Goal: Task Accomplishment & Management: Use online tool/utility

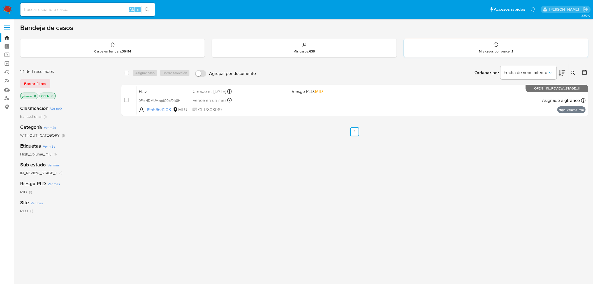
click at [472, 42] on div "Mis casos por vencer : 1" at bounding box center [496, 48] width 184 height 18
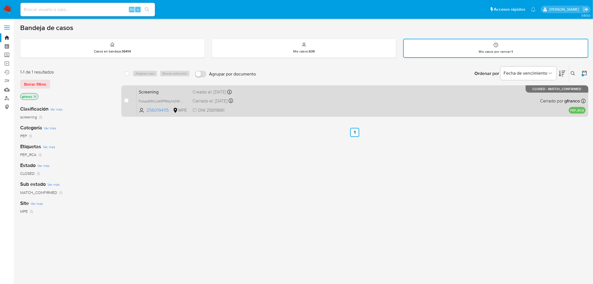
click at [357, 102] on div "Screening FokazEWlUyfsRPMdyHzNK60s 2560194115 MPE Creado el: 16/07/2025 Creado …" at bounding box center [361, 101] width 449 height 28
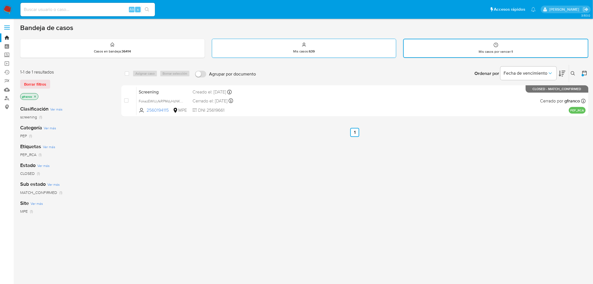
click at [294, 45] on div "Mis casos : 639" at bounding box center [304, 48] width 184 height 18
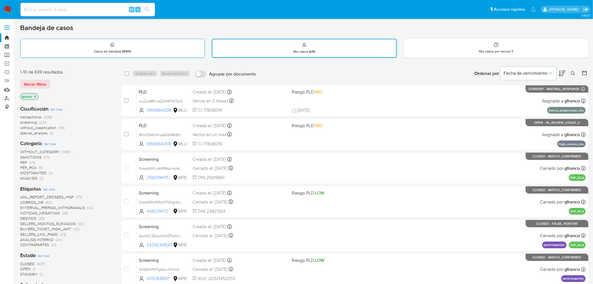
click at [137, 52] on div "Casos en bandeja : 36414" at bounding box center [112, 48] width 184 height 18
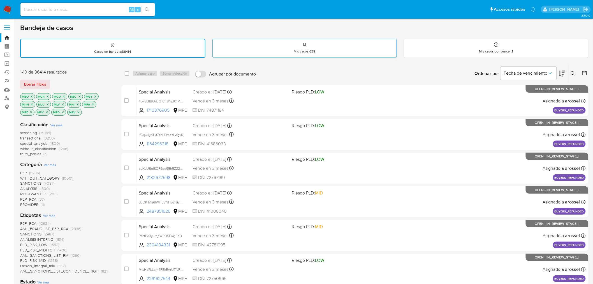
click at [299, 45] on div "Mis casos : 639" at bounding box center [305, 48] width 184 height 18
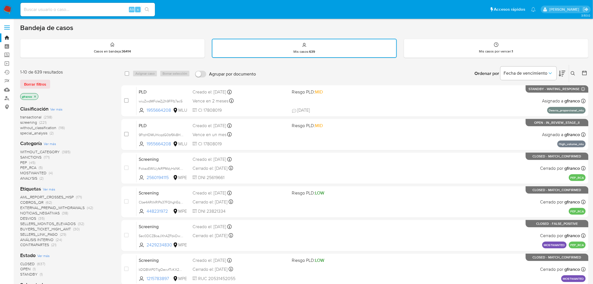
click at [102, 9] on input at bounding box center [87, 9] width 135 height 7
paste input "1595986501"
type input "1595986501"
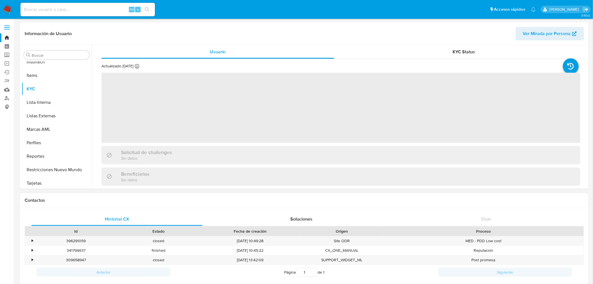
scroll to position [250, 0]
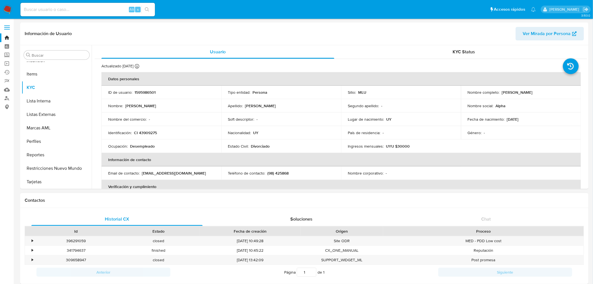
select select "10"
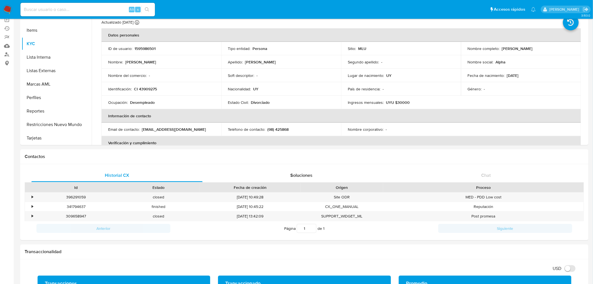
scroll to position [168, 0]
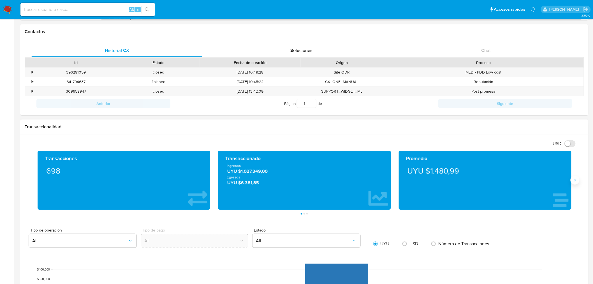
click at [575, 181] on icon "Siguiente" at bounding box center [575, 180] width 4 height 4
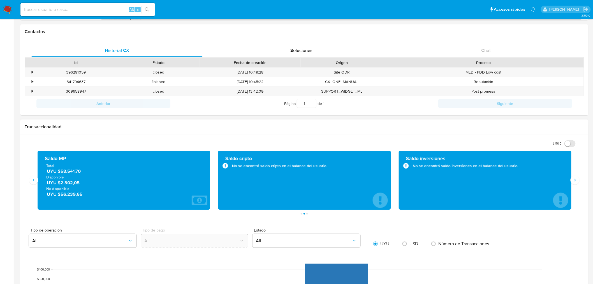
drag, startPoint x: 66, startPoint y: 174, endPoint x: 60, endPoint y: 172, distance: 6.6
click at [60, 172] on div "Total UYU $58.541,70 Disponible UYU $2.302,05 No disponible UYU $56.239,65" at bounding box center [124, 180] width 164 height 34
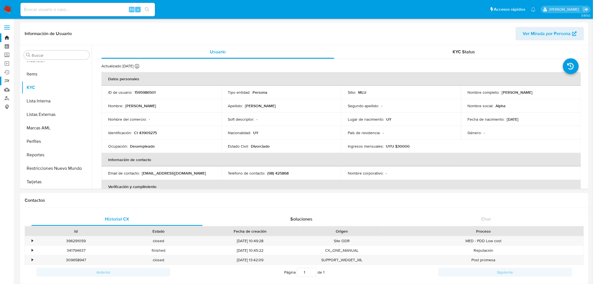
click at [6, 79] on link "Reportes" at bounding box center [33, 81] width 67 height 9
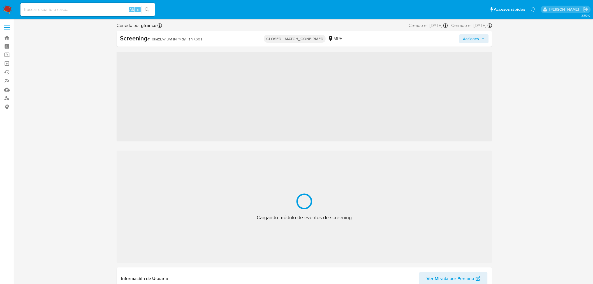
scroll to position [237, 0]
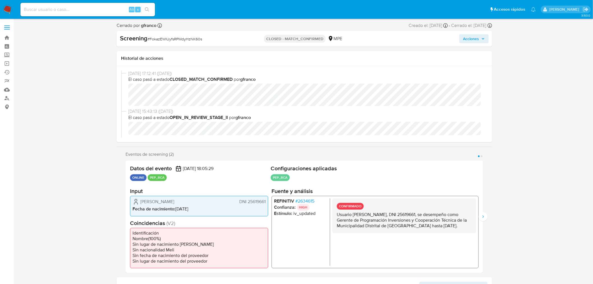
select select "10"
click at [484, 40] on icon "button" at bounding box center [483, 38] width 3 height 3
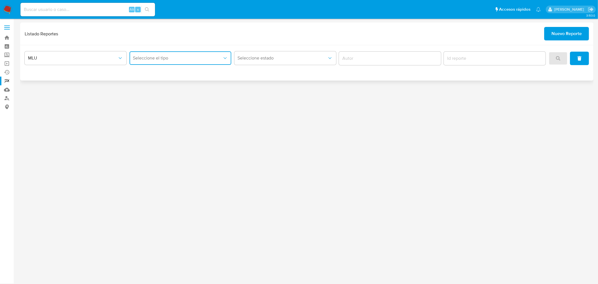
click at [180, 64] on button "Seleccione el tipo" at bounding box center [181, 57] width 102 height 13
click at [176, 86] on div "LEGAJO UNICO" at bounding box center [179, 86] width 92 height 13
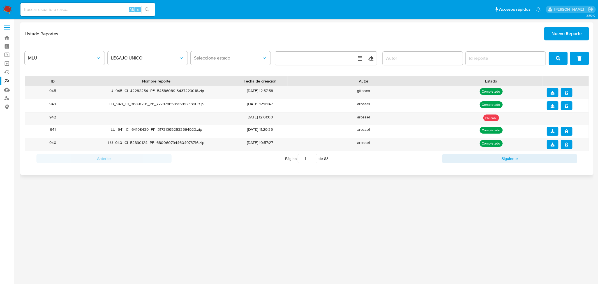
click at [92, 204] on div "3.153.0" at bounding box center [306, 151] width 573 height 258
click at [567, 36] on span "Nuevo Reporte" at bounding box center [566, 33] width 30 height 12
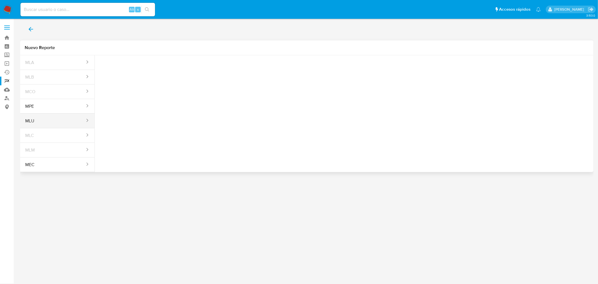
click at [50, 124] on button "MLU" at bounding box center [52, 120] width 65 height 13
click at [142, 70] on span "Seleccione una opcion" at bounding box center [127, 70] width 49 height 6
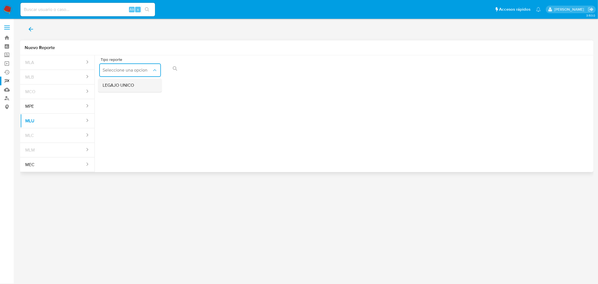
click at [135, 87] on div "LEGAJO UNICO" at bounding box center [129, 84] width 52 height 13
click at [295, 71] on button "action-search" at bounding box center [299, 68] width 19 height 13
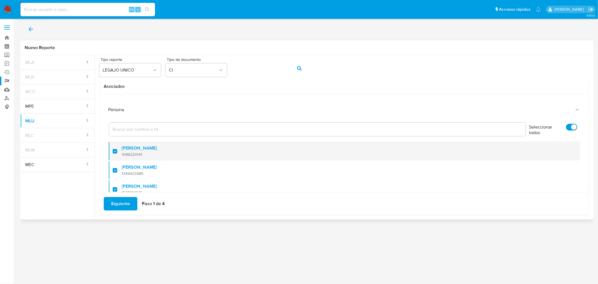
drag, startPoint x: 143, startPoint y: 155, endPoint x: 122, endPoint y: 154, distance: 21.6
click at [122, 154] on span "1086220141" at bounding box center [139, 154] width 35 height 5
checkbox input "false"
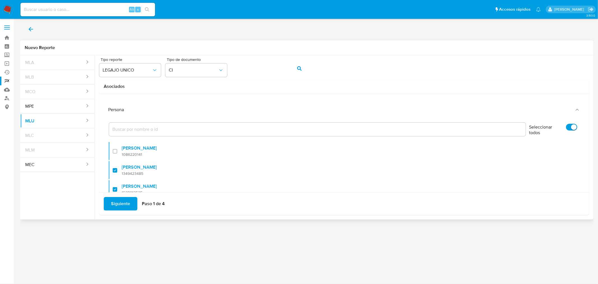
click at [569, 124] on input "Seleccionar todos" at bounding box center [571, 127] width 11 height 7
checkbox input "false"
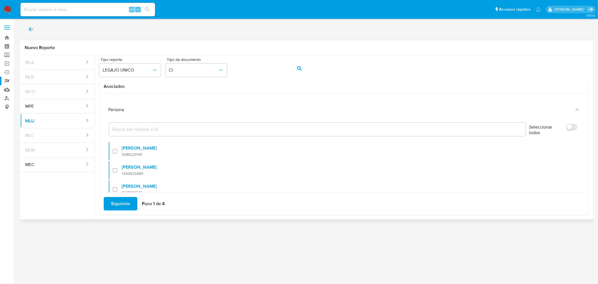
checkbox input "false"
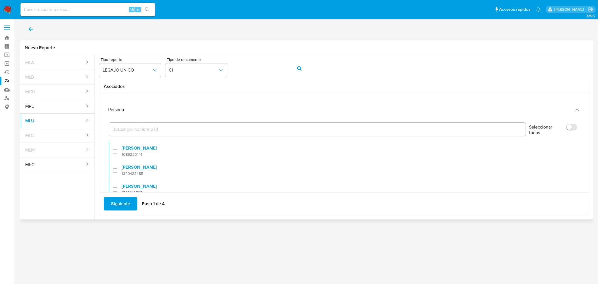
checkbox input "false"
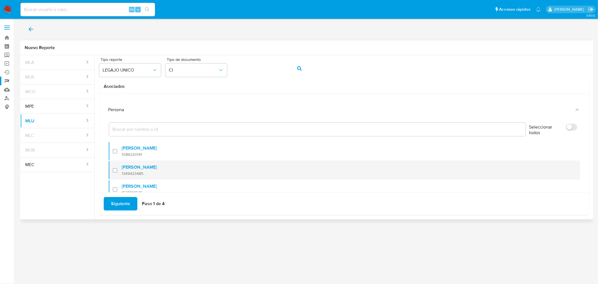
drag, startPoint x: 144, startPoint y: 173, endPoint x: 122, endPoint y: 175, distance: 22.5
click at [122, 175] on span "1349423485" at bounding box center [139, 173] width 35 height 5
click at [113, 171] on div at bounding box center [117, 169] width 9 height 13
checkbox input "false"
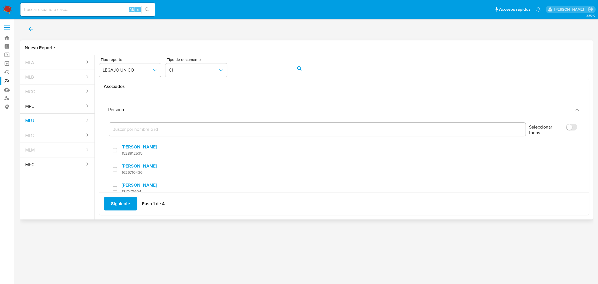
scroll to position [41, 0]
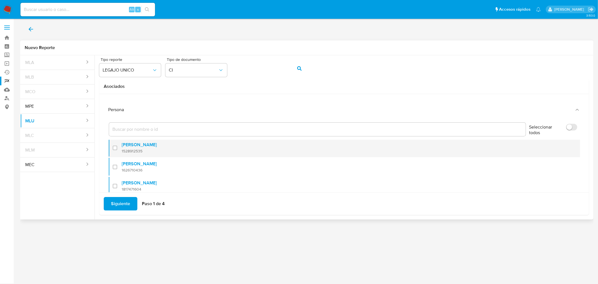
drag, startPoint x: 144, startPoint y: 151, endPoint x: 122, endPoint y: 151, distance: 21.9
click at [122, 151] on span "1528912535" at bounding box center [139, 150] width 35 height 5
checkbox input "true"
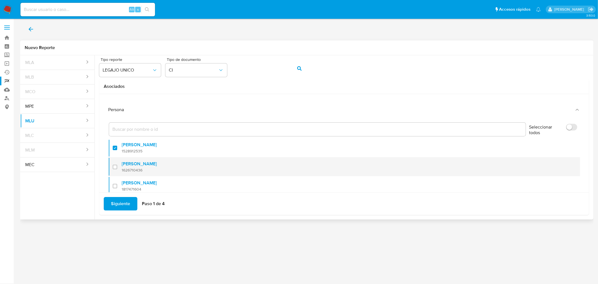
drag, startPoint x: 144, startPoint y: 170, endPoint x: 122, endPoint y: 170, distance: 21.6
click at [122, 171] on span "1626710436" at bounding box center [139, 169] width 35 height 5
checkbox input "true"
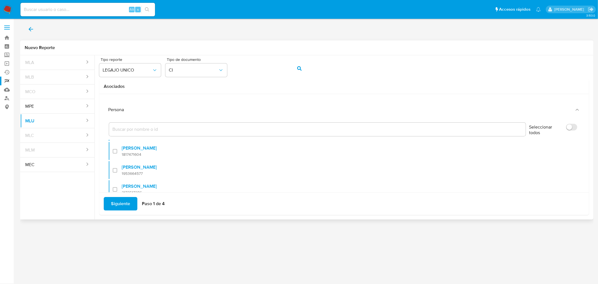
scroll to position [78, 0]
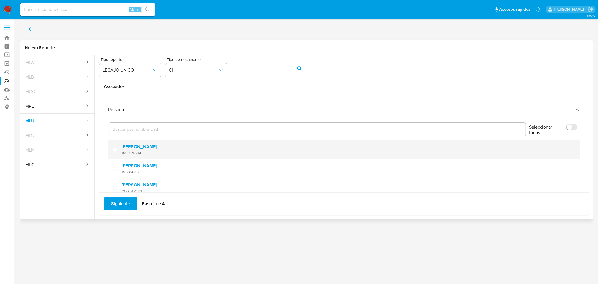
drag, startPoint x: 142, startPoint y: 152, endPoint x: 122, endPoint y: 152, distance: 19.6
click at [122, 152] on span "1817471604" at bounding box center [139, 152] width 35 height 5
checkbox input "true"
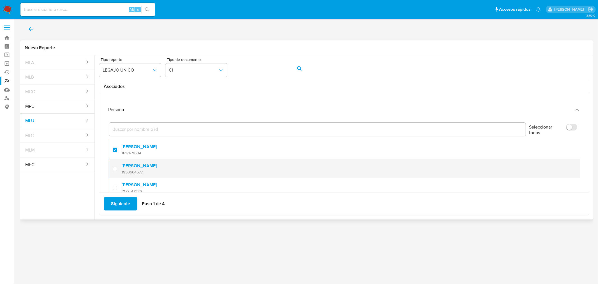
drag, startPoint x: 145, startPoint y: 172, endPoint x: 122, endPoint y: 173, distance: 23.6
click at [122, 173] on span "1953664577" at bounding box center [139, 171] width 35 height 5
click at [116, 167] on div at bounding box center [117, 168] width 9 height 13
checkbox input "false"
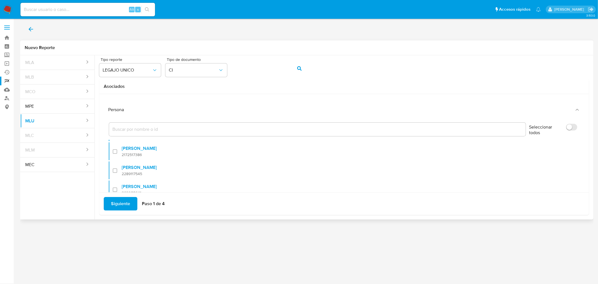
scroll to position [117, 0]
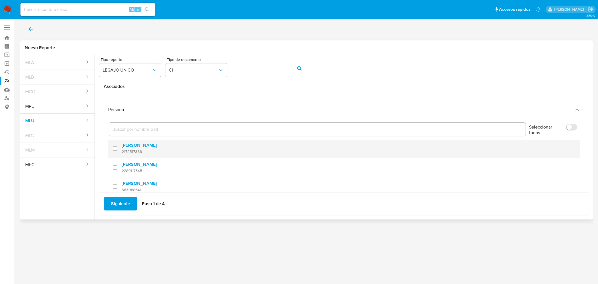
drag, startPoint x: 142, startPoint y: 151, endPoint x: 122, endPoint y: 152, distance: 20.3
click at [122, 152] on span "2172517386" at bounding box center [139, 151] width 35 height 5
click at [115, 148] on div at bounding box center [117, 148] width 9 height 13
click at [114, 147] on div at bounding box center [117, 148] width 9 height 13
checkbox input "true"
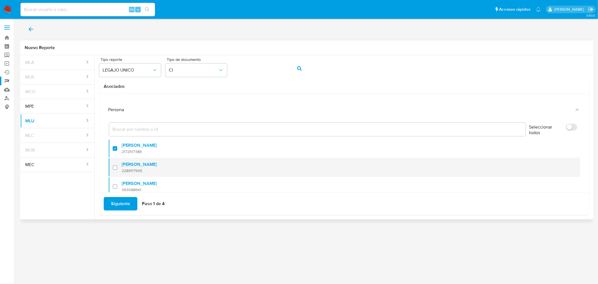
drag, startPoint x: 142, startPoint y: 170, endPoint x: 122, endPoint y: 172, distance: 20.3
click at [122, 172] on span "2289117545" at bounding box center [139, 170] width 35 height 5
click at [114, 167] on div at bounding box center [117, 167] width 9 height 13
checkbox input "false"
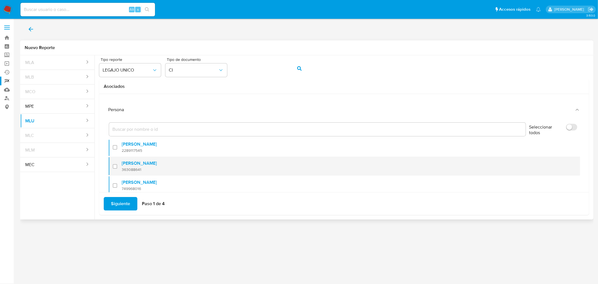
drag, startPoint x: 144, startPoint y: 170, endPoint x: 122, endPoint y: 172, distance: 21.3
click at [122, 172] on span "363088641" at bounding box center [139, 169] width 35 height 5
click at [115, 166] on div at bounding box center [117, 165] width 9 height 13
checkbox input "false"
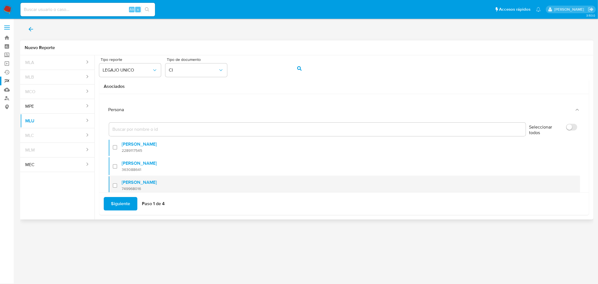
drag, startPoint x: 145, startPoint y: 187, endPoint x: 122, endPoint y: 190, distance: 23.4
click at [122, 190] on span "749968016" at bounding box center [139, 188] width 35 height 5
click at [115, 186] on div at bounding box center [117, 185] width 9 height 13
click at [113, 186] on div at bounding box center [117, 185] width 9 height 13
checkbox input "true"
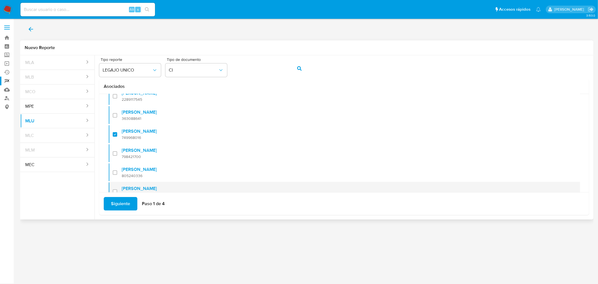
scroll to position [62, 0]
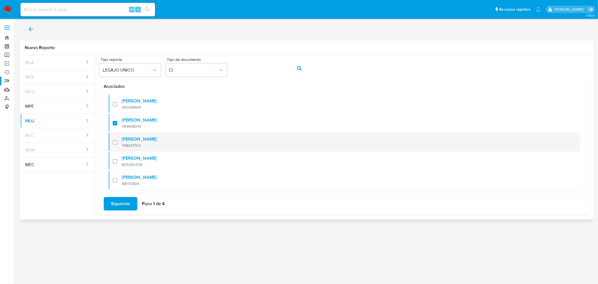
drag, startPoint x: 141, startPoint y: 147, endPoint x: 122, endPoint y: 147, distance: 19.1
click at [122, 147] on span "798421700" at bounding box center [139, 145] width 35 height 5
click at [115, 143] on div at bounding box center [117, 141] width 9 height 13
checkbox input "false"
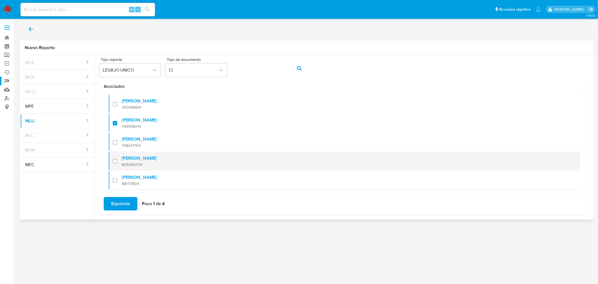
drag, startPoint x: 144, startPoint y: 166, endPoint x: 122, endPoint y: 165, distance: 22.1
click at [122, 165] on span "805240336" at bounding box center [139, 164] width 35 height 5
click at [115, 161] on div at bounding box center [117, 160] width 9 height 13
checkbox input "false"
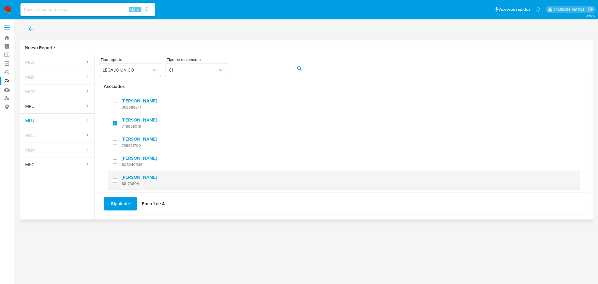
scroll to position [76, 0]
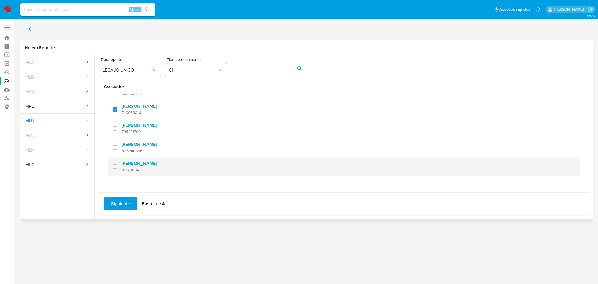
drag, startPoint x: 140, startPoint y: 170, endPoint x: 122, endPoint y: 169, distance: 18.6
click at [122, 169] on span "88170804" at bounding box center [139, 169] width 35 height 5
click at [115, 167] on div at bounding box center [117, 166] width 9 height 13
checkbox input "false"
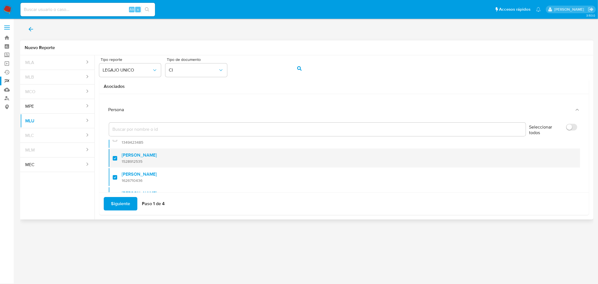
drag, startPoint x: 145, startPoint y: 164, endPoint x: 121, endPoint y: 163, distance: 23.3
click at [122, 163] on div "Marcelo Pais Carvalho 1528912535" at bounding box center [347, 157] width 450 height 19
click at [114, 159] on div at bounding box center [117, 157] width 9 height 13
checkbox input "true"
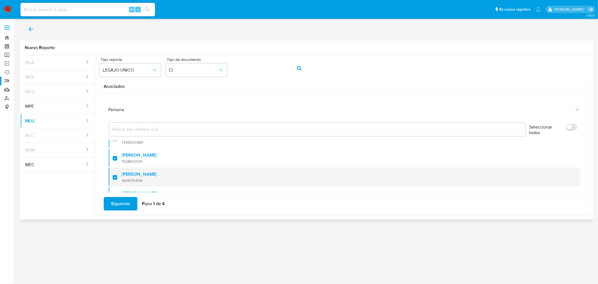
drag, startPoint x: 142, startPoint y: 180, endPoint x: 122, endPoint y: 180, distance: 20.2
click at [122, 180] on span "1626710436" at bounding box center [139, 180] width 35 height 5
click at [116, 177] on div at bounding box center [117, 176] width 9 height 13
checkbox input "true"
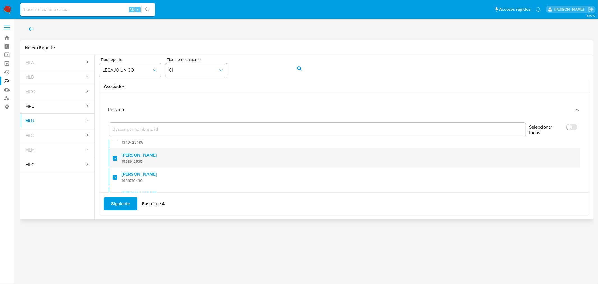
scroll to position [62, 0]
drag, startPoint x: 145, startPoint y: 170, endPoint x: 121, endPoint y: 170, distance: 23.8
click at [122, 170] on div "Marcelo Pais Carvalho 1817471604" at bounding box center [347, 164] width 450 height 19
click at [113, 166] on div at bounding box center [117, 164] width 9 height 13
checkbox input "true"
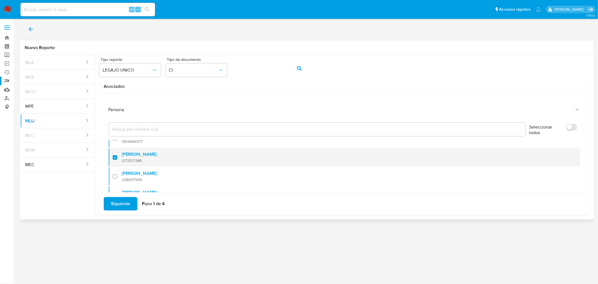
scroll to position [107, 0]
drag, startPoint x: 136, startPoint y: 145, endPoint x: 121, endPoint y: 164, distance: 24.3
click at [121, 164] on li "Marcelo Pais Carvalho 2172517386" at bounding box center [344, 158] width 472 height 19
click at [115, 159] on div at bounding box center [117, 158] width 9 height 13
checkbox input "true"
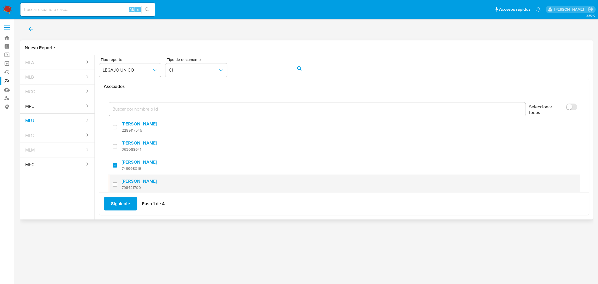
scroll to position [31, 0]
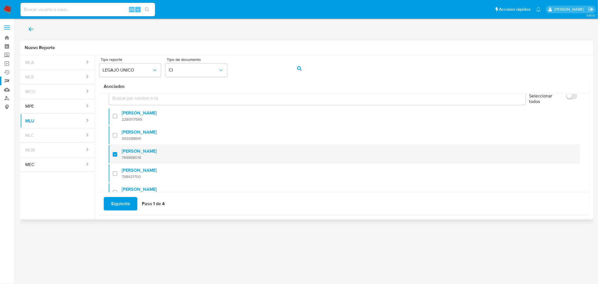
drag, startPoint x: 144, startPoint y: 159, endPoint x: 122, endPoint y: 159, distance: 22.4
click at [122, 159] on span "749968016" at bounding box center [139, 157] width 35 height 5
click at [115, 153] on div at bounding box center [117, 153] width 9 height 13
checkbox input "true"
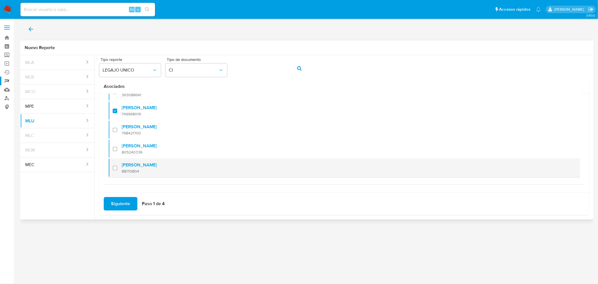
scroll to position [76, 0]
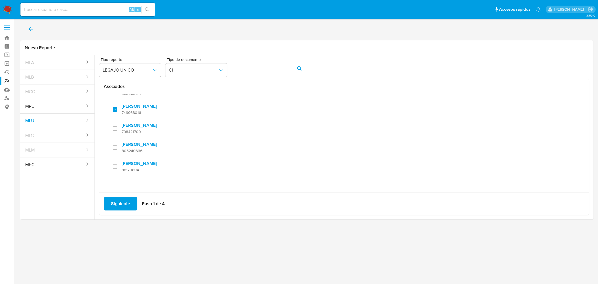
click at [264, 256] on div "3.153.0" at bounding box center [306, 151] width 573 height 258
click at [115, 207] on span "Siguiente" at bounding box center [120, 203] width 19 height 12
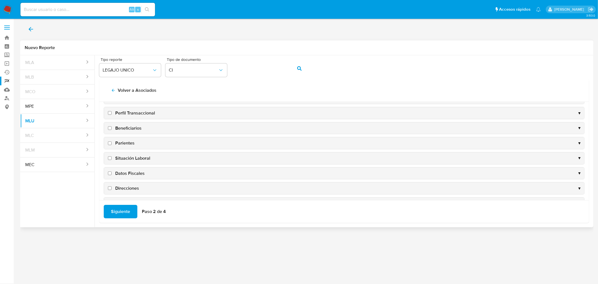
scroll to position [0, 0]
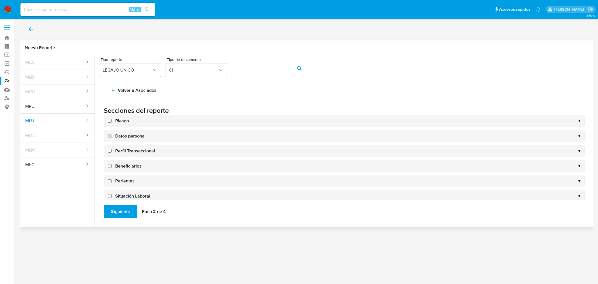
click at [110, 121] on input "Riesgo" at bounding box center [110, 121] width 4 height 4
checkbox input "true"
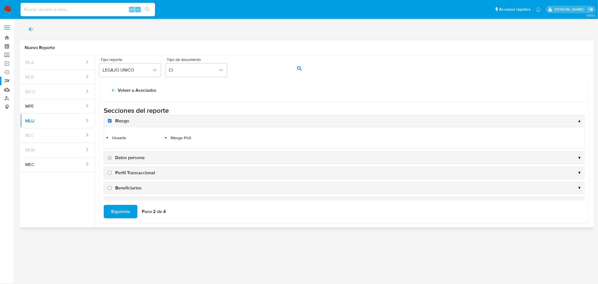
click at [109, 172] on input "Perfil Transaccional" at bounding box center [110, 173] width 4 height 4
checkbox input "true"
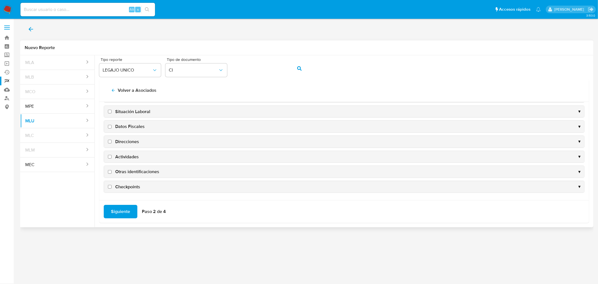
click at [109, 186] on input "Checkpoints" at bounding box center [110, 187] width 4 height 4
checkbox input "true"
click at [110, 172] on input "Otras identificaciones" at bounding box center [110, 171] width 4 height 4
checkbox input "true"
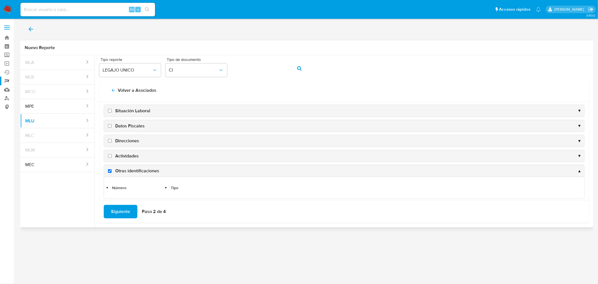
click at [110, 156] on input "Actividades" at bounding box center [110, 156] width 4 height 4
checkbox input "true"
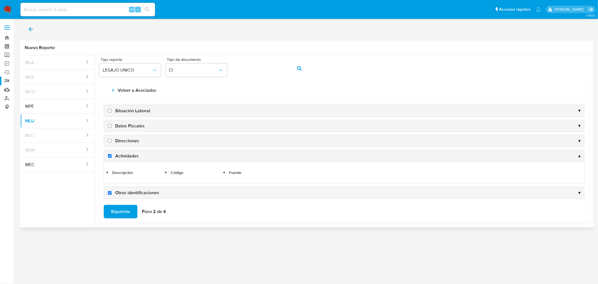
click at [109, 142] on input "Direcciones" at bounding box center [110, 141] width 4 height 4
checkbox input "true"
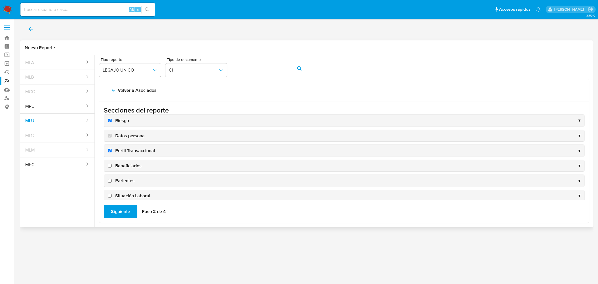
scroll to position [0, 0]
click at [129, 210] on span "Siguiente" at bounding box center [120, 211] width 19 height 12
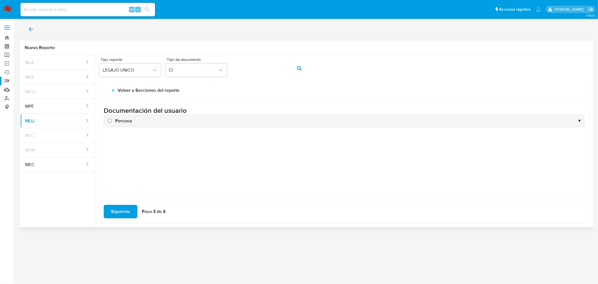
click at [110, 121] on input "Persona" at bounding box center [110, 121] width 4 height 4
checkbox input "true"
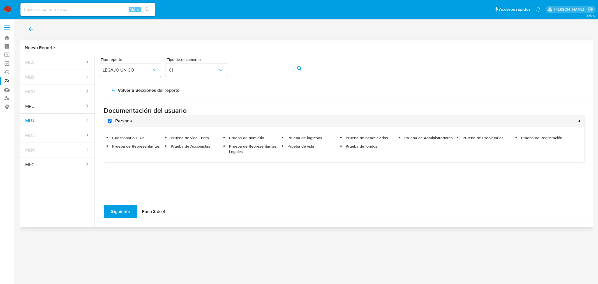
click at [127, 209] on span "Siguiente" at bounding box center [120, 211] width 19 height 12
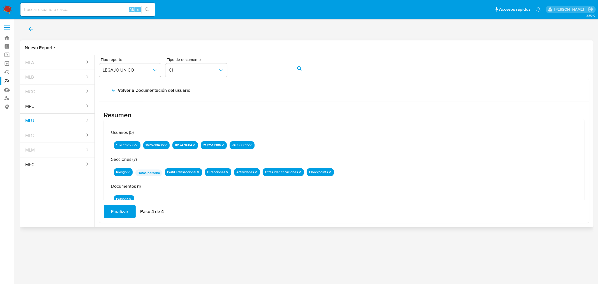
click at [121, 211] on span "Finalizar" at bounding box center [119, 211] width 17 height 12
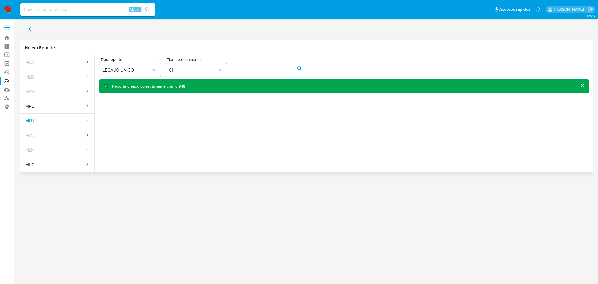
click at [178, 85] on div "Reporte creado correctamente con id 948" at bounding box center [148, 86] width 73 height 5
click at [5, 81] on link "Reportes" at bounding box center [33, 81] width 67 height 9
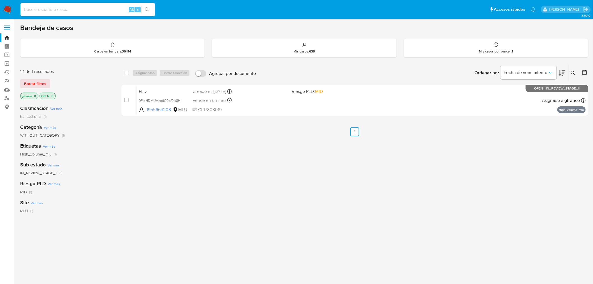
click at [107, 12] on input at bounding box center [87, 9] width 135 height 7
paste input "4.228.225-4"
type input "4.228.225-4"
click at [47, 13] on div "Alt s" at bounding box center [87, 9] width 135 height 13
click at [48, 9] on input at bounding box center [87, 9] width 135 height 7
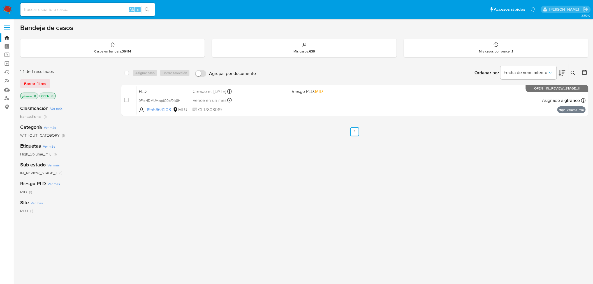
paste input "1595986501"
type input "1595986501"
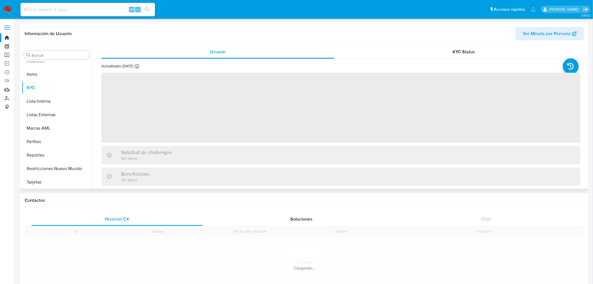
scroll to position [250, 0]
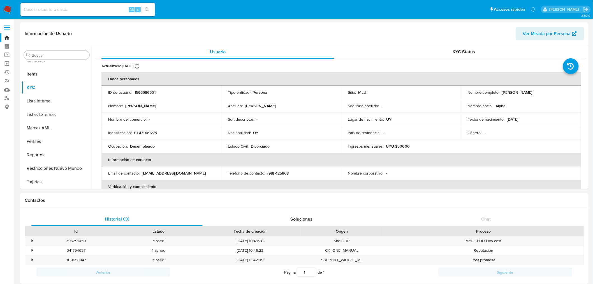
select select "10"
click at [150, 90] on p "1595986501" at bounding box center [145, 92] width 21 height 5
copy p "1595986501"
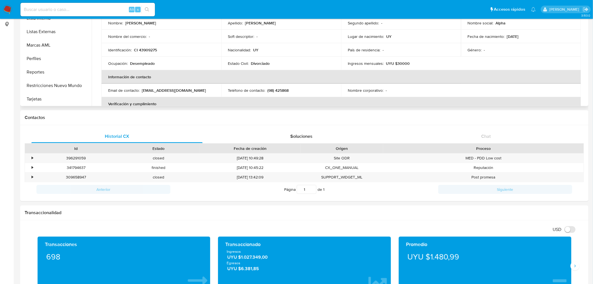
scroll to position [0, 0]
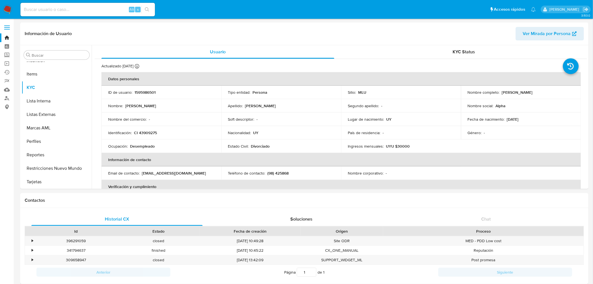
click at [44, 10] on input at bounding box center [87, 9] width 135 height 7
paste input "749968016"
type input "749968016"
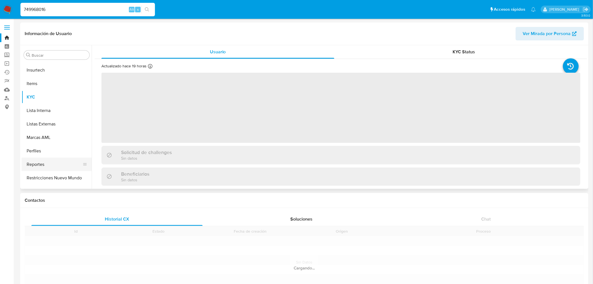
scroll to position [250, 0]
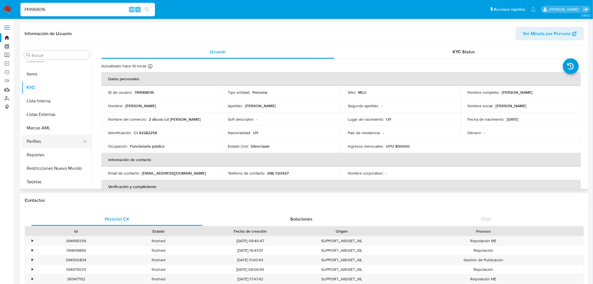
select select "10"
click at [80, 8] on input "749968016" at bounding box center [87, 9] width 135 height 7
paste input "1086220141"
type input "1086220141"
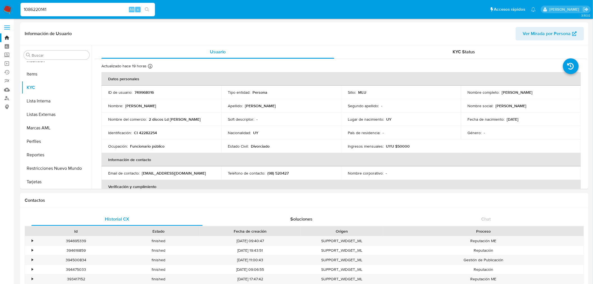
click at [147, 9] on icon "search-icon" at bounding box center [147, 9] width 4 height 4
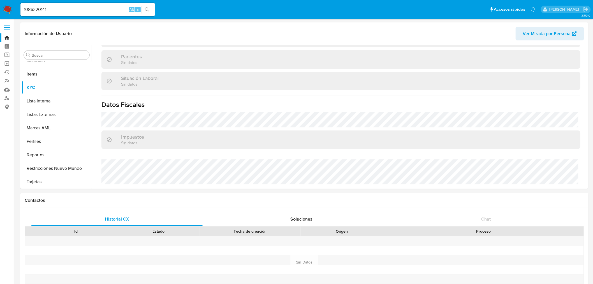
scroll to position [271, 0]
select select "10"
click at [109, 11] on input "1086220141" at bounding box center [87, 9] width 135 height 7
paste input "349423485"
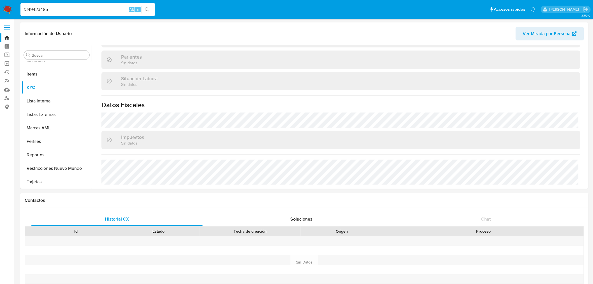
type input "1349423485"
click at [148, 10] on icon "search-icon" at bounding box center [147, 9] width 4 height 4
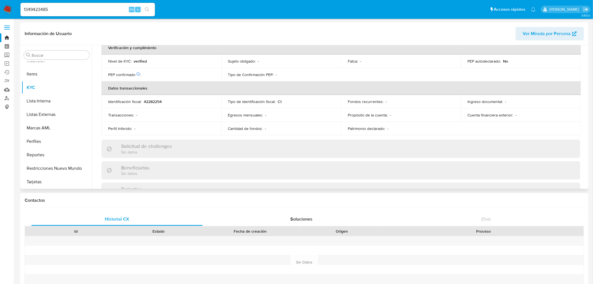
scroll to position [271, 0]
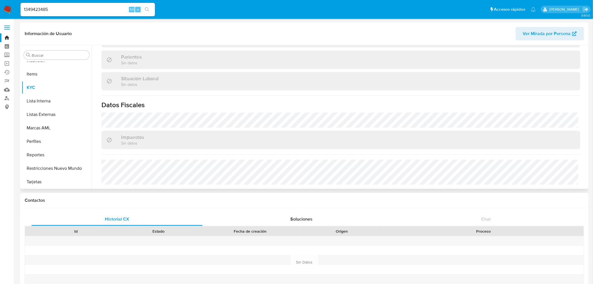
select select "10"
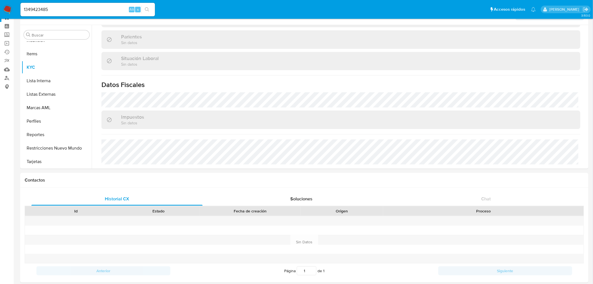
scroll to position [31, 0]
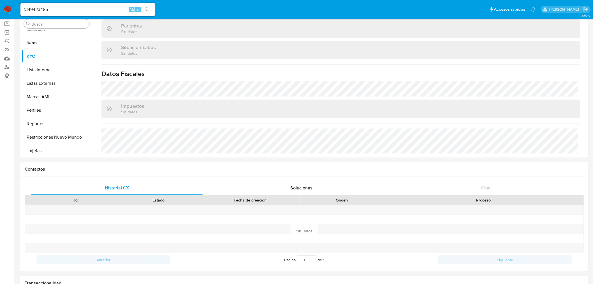
click at [38, 11] on input "1349423485" at bounding box center [87, 9] width 135 height 7
paste input "52891253"
type input "1528912535"
click at [149, 9] on button "search-icon" at bounding box center [146, 10] width 11 height 8
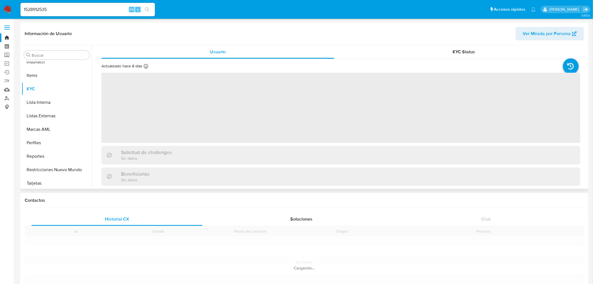
scroll to position [250, 0]
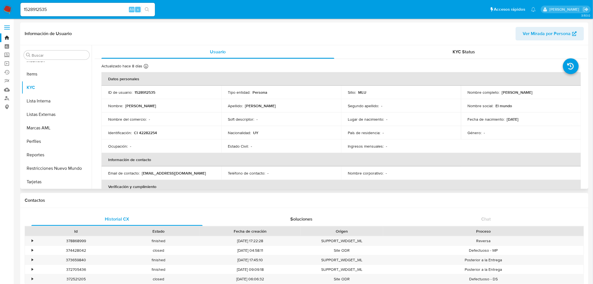
select select "10"
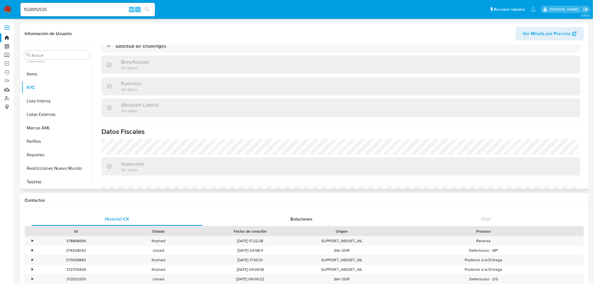
scroll to position [265, 0]
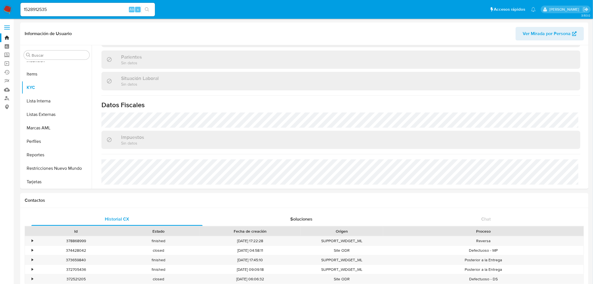
click at [96, 8] on input "1528912535" at bounding box center [87, 9] width 135 height 7
paste input "626710436"
type input "1626710436"
click at [149, 9] on icon "search-icon" at bounding box center [147, 9] width 4 height 4
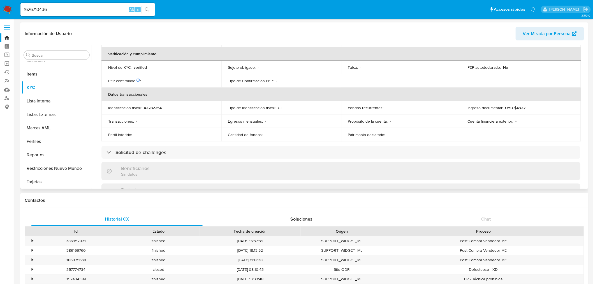
scroll to position [265, 0]
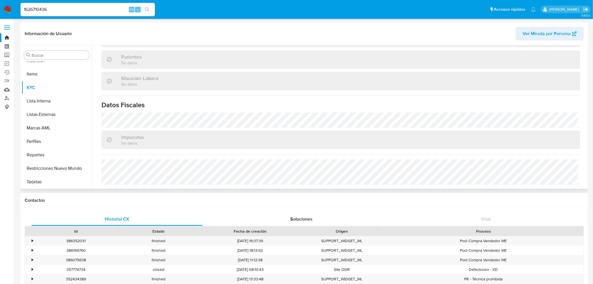
select select "10"
click at [92, 11] on input "1626710436" at bounding box center [87, 9] width 135 height 7
paste input "817471604"
type input "1817471604"
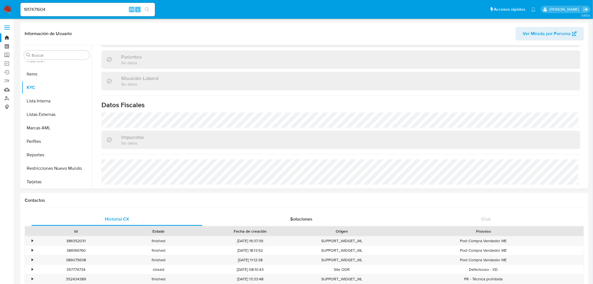
click at [149, 10] on icon "search-icon" at bounding box center [147, 9] width 4 height 4
select select "10"
click at [37, 2] on div "1817471604 Alt s" at bounding box center [87, 10] width 135 height 16
click at [34, 7] on input "1817471604" at bounding box center [87, 9] width 135 height 7
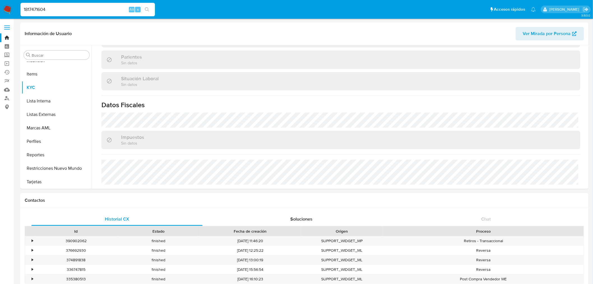
click at [34, 7] on input "1817471604" at bounding box center [87, 9] width 135 height 7
paste input "953664577"
type input "1953664577"
click at [151, 9] on button "search-icon" at bounding box center [146, 10] width 11 height 8
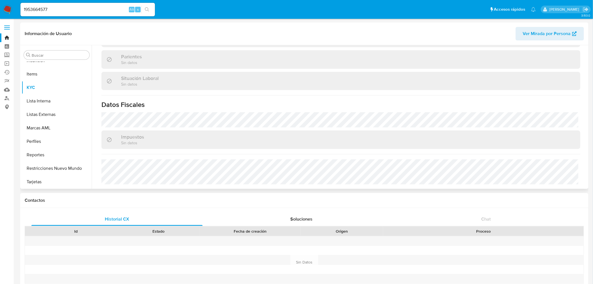
scroll to position [271, 0]
select select "10"
click at [52, 12] on input "1953664577" at bounding box center [87, 9] width 135 height 7
paste input "2172517386"
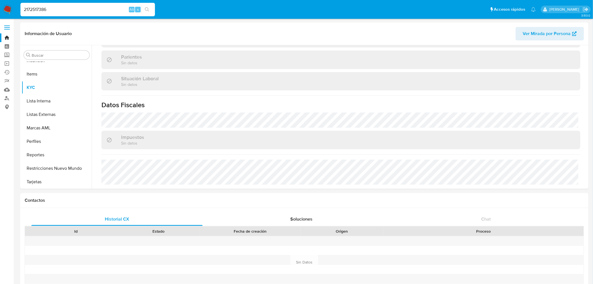
type input "2172517386"
click at [147, 10] on icon "search-icon" at bounding box center [147, 9] width 4 height 4
select select "10"
click at [67, 8] on input "2172517386" at bounding box center [87, 9] width 135 height 7
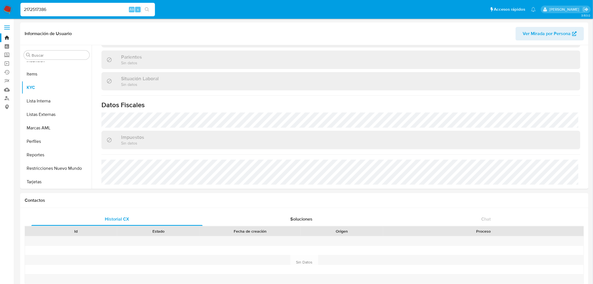
click at [67, 8] on input "2172517386" at bounding box center [87, 9] width 135 height 7
paste input "289117545"
type input "2289117545"
click at [149, 9] on button "search-icon" at bounding box center [146, 10] width 11 height 8
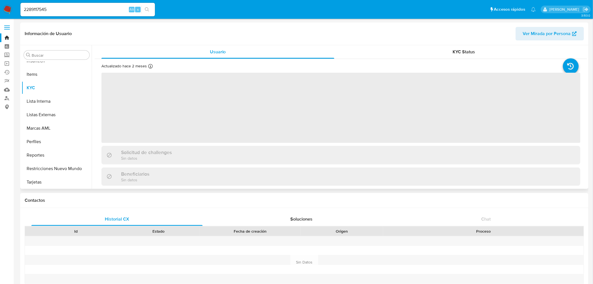
scroll to position [250, 0]
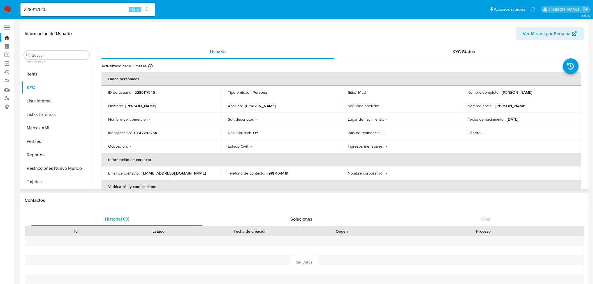
select select "10"
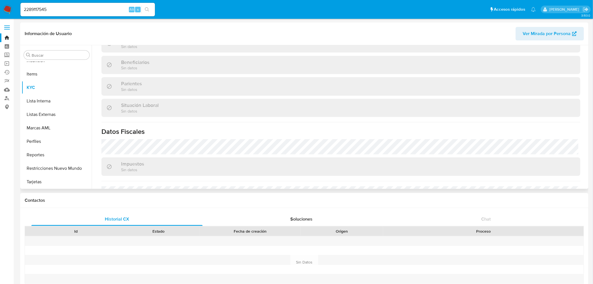
scroll to position [271, 0]
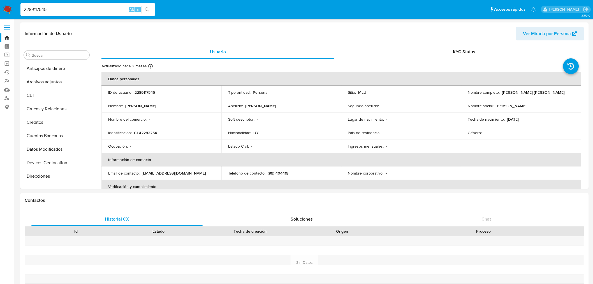
select select "10"
click at [62, 11] on input "2289117545" at bounding box center [87, 9] width 135 height 7
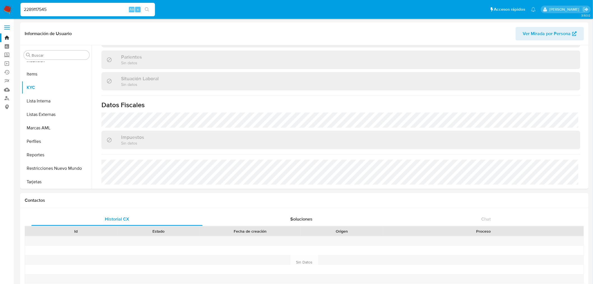
click at [62, 11] on input "2289117545" at bounding box center [87, 9] width 135 height 7
type input "363088641"
click at [150, 9] on button "search-icon" at bounding box center [146, 10] width 11 height 8
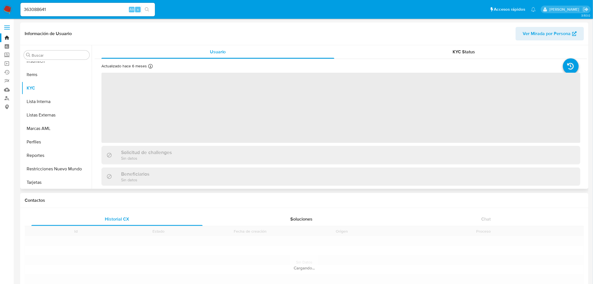
scroll to position [250, 0]
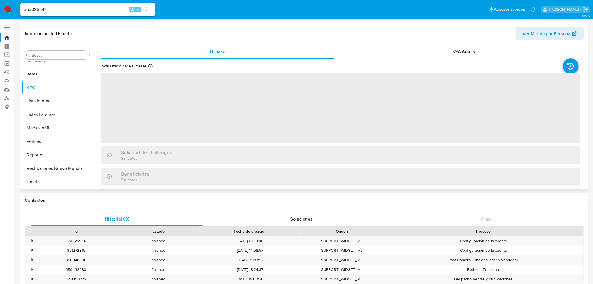
select select "10"
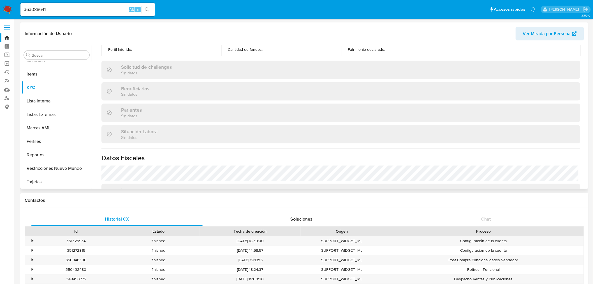
scroll to position [271, 0]
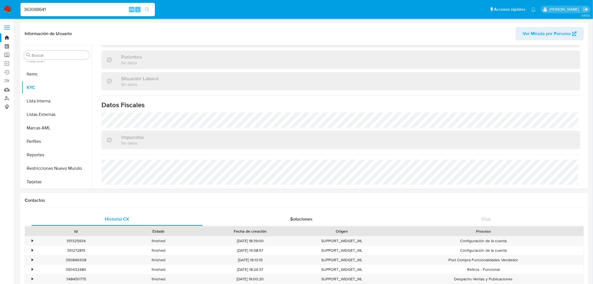
click at [78, 5] on div "363088641 Alt s" at bounding box center [87, 9] width 135 height 13
click at [77, 9] on input "363088641" at bounding box center [87, 9] width 135 height 7
paste input "749968016"
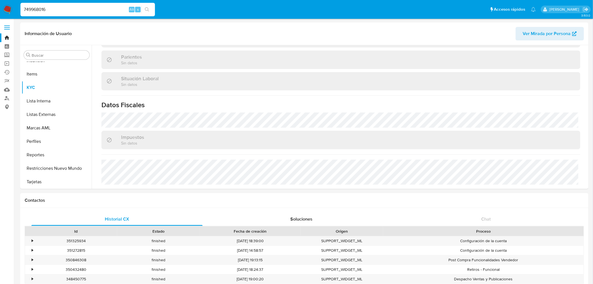
type input "749968016"
click at [149, 7] on button "search-icon" at bounding box center [146, 10] width 11 height 8
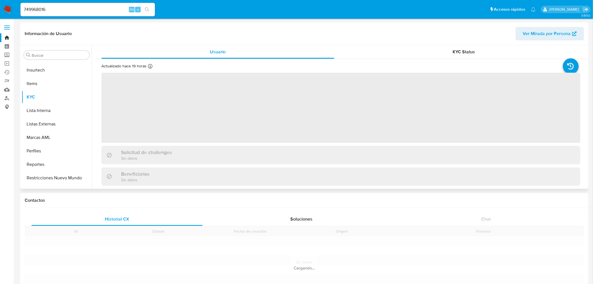
scroll to position [250, 0]
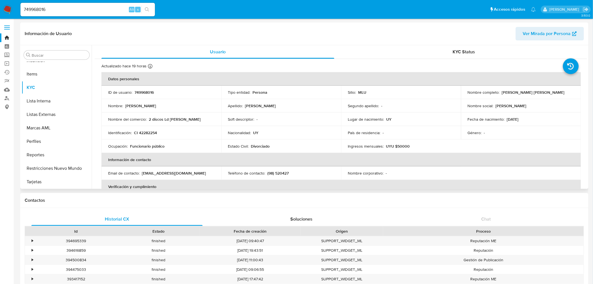
select select "10"
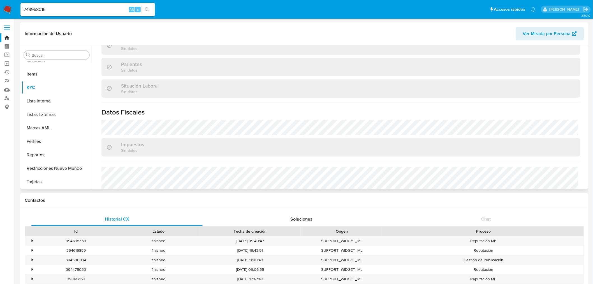
scroll to position [271, 0]
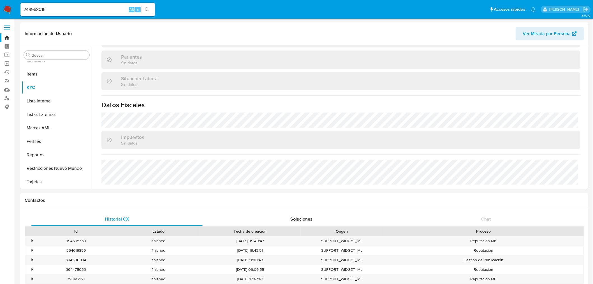
click at [52, 10] on input "749968016" at bounding box center [87, 9] width 135 height 7
paste input "98421700"
type input "798421700"
click at [147, 9] on icon "search-icon" at bounding box center [147, 9] width 4 height 4
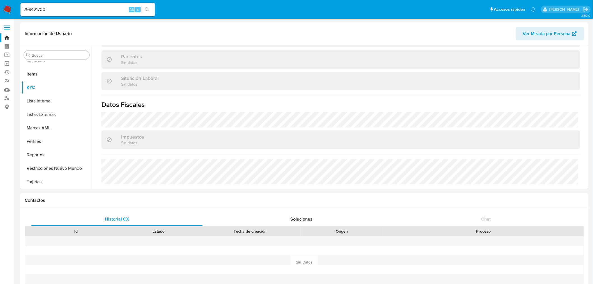
scroll to position [271, 0]
select select "10"
click at [65, 8] on input "798421700" at bounding box center [87, 9] width 135 height 7
paste input "805240336"
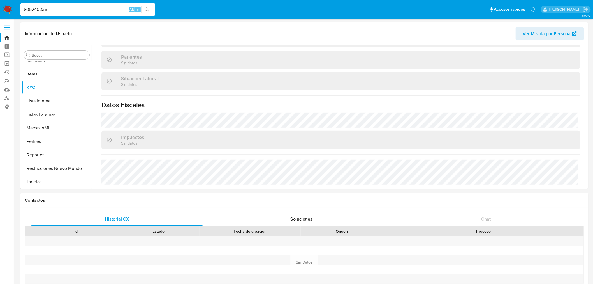
type input "805240336"
click at [146, 9] on icon "search-icon" at bounding box center [147, 9] width 4 height 4
select select "10"
click at [299, 135] on div "Impuestos Sin datos" at bounding box center [340, 140] width 479 height 18
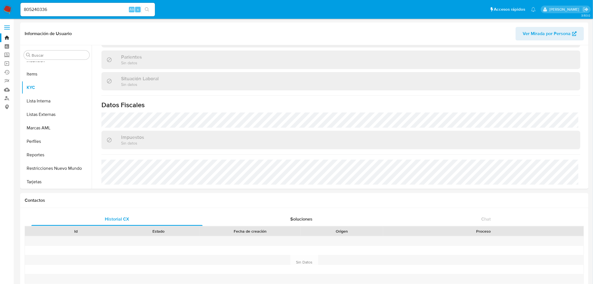
click at [45, 6] on input "805240336" at bounding box center [87, 9] width 135 height 7
paste input "8170804"
type input "88170804"
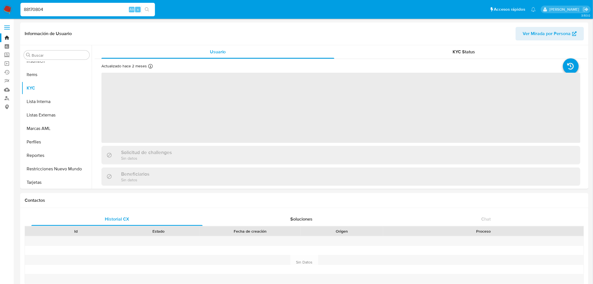
scroll to position [250, 0]
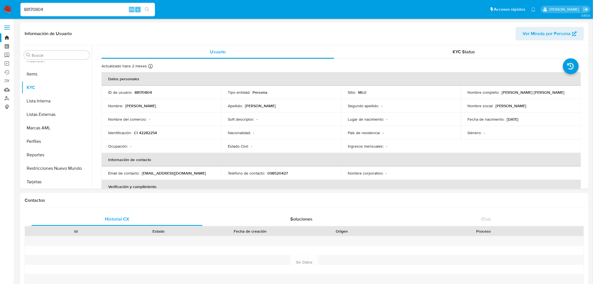
select select "10"
click at [184, 131] on div "Identificación : CI 42282254" at bounding box center [161, 132] width 107 height 5
click at [415, 153] on th "Información de contacto" at bounding box center [341, 159] width 480 height 13
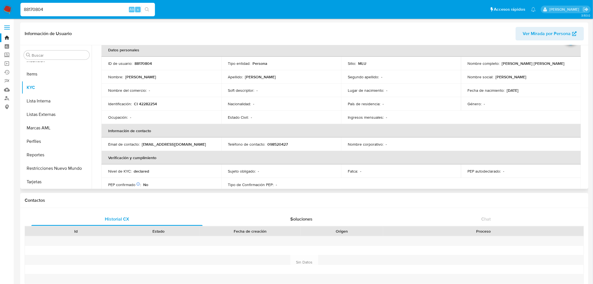
scroll to position [0, 0]
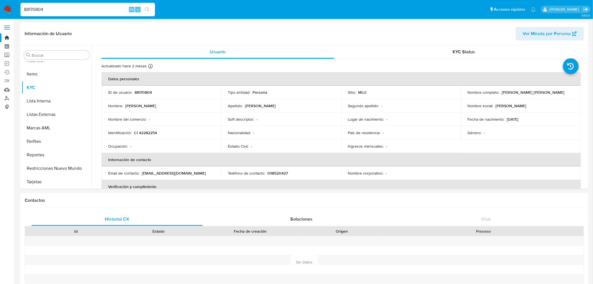
click at [107, 6] on input "88170804" at bounding box center [87, 9] width 135 height 7
paste input "1595986501"
type input "1595986501"
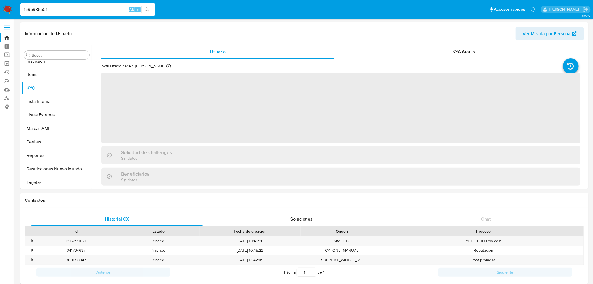
scroll to position [250, 0]
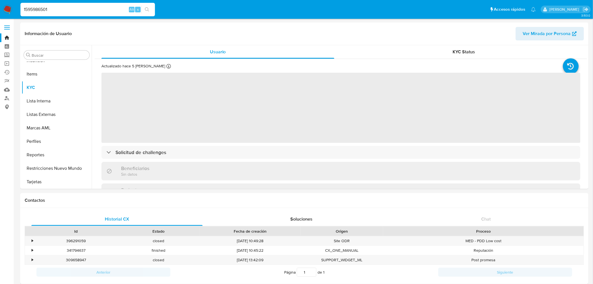
select select "10"
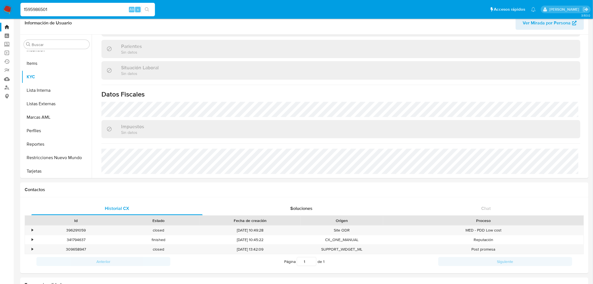
scroll to position [0, 0]
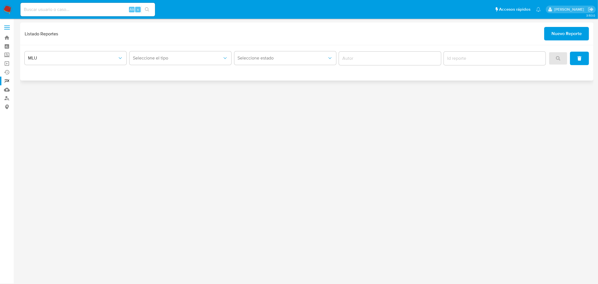
click at [206, 68] on div "MLU Seleccione el tipo Seleccione estado" at bounding box center [306, 62] width 573 height 35
click at [203, 56] on span "Seleccione el tipo" at bounding box center [177, 58] width 89 height 6
click at [187, 83] on div "LEGAJO UNICO" at bounding box center [179, 86] width 92 height 13
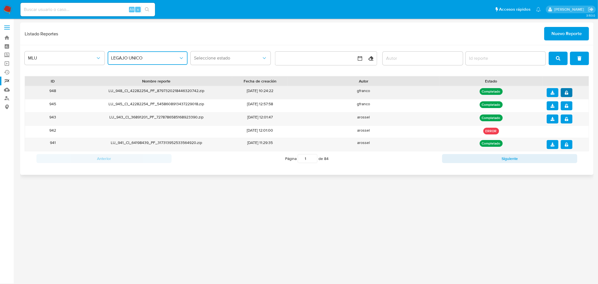
click at [565, 93] on icon "notify_security" at bounding box center [566, 93] width 3 height 4
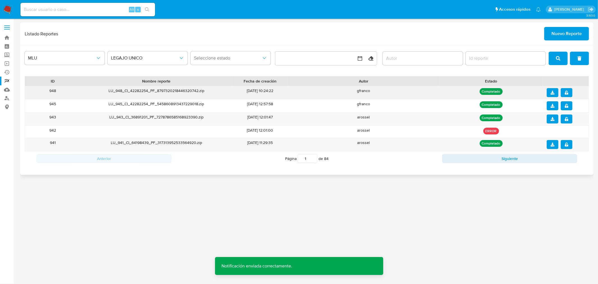
click at [551, 93] on icon "download" at bounding box center [553, 93] width 4 height 4
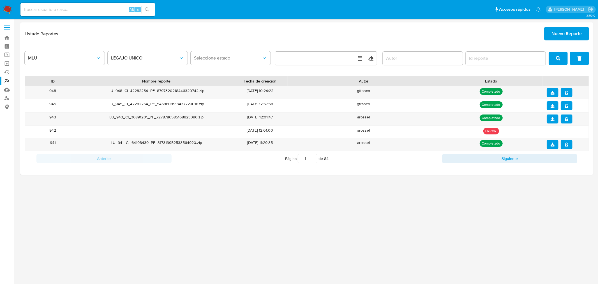
click at [109, 8] on input at bounding box center [87, 9] width 135 height 7
paste input "212458891"
type input "212458891"
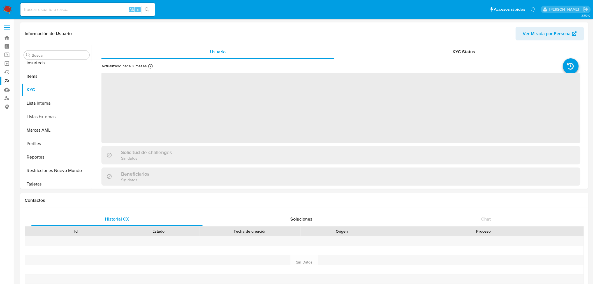
scroll to position [250, 0]
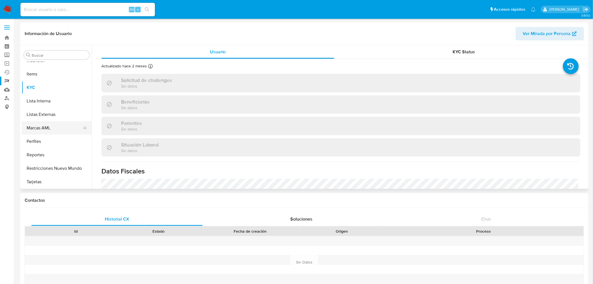
select select "10"
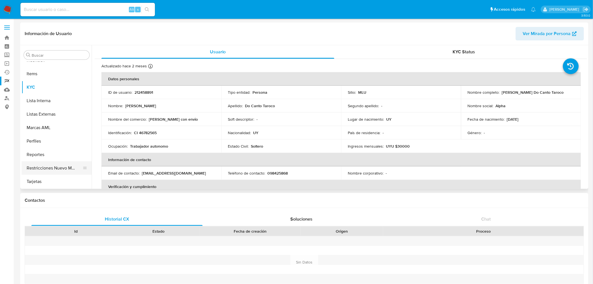
click at [55, 163] on button "Restricciones Nuevo Mundo" at bounding box center [55, 167] width 66 height 13
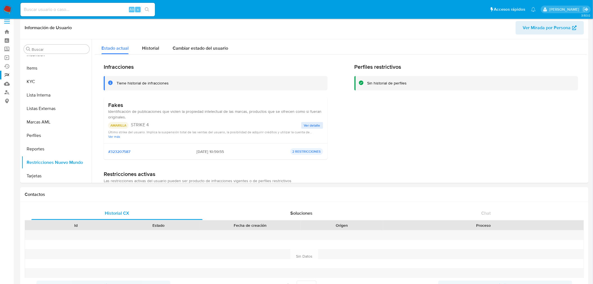
scroll to position [0, 0]
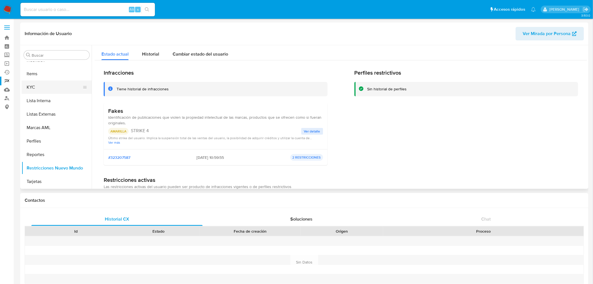
click at [55, 86] on button "KYC" at bounding box center [55, 86] width 66 height 13
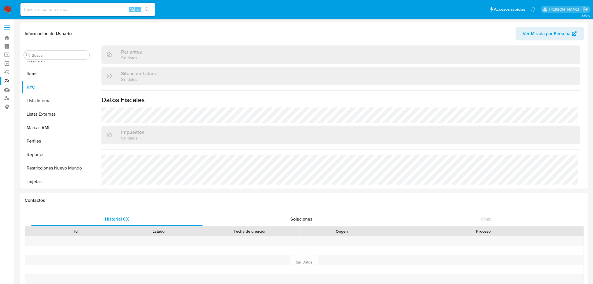
scroll to position [250, 0]
